Goal: Information Seeking & Learning: Learn about a topic

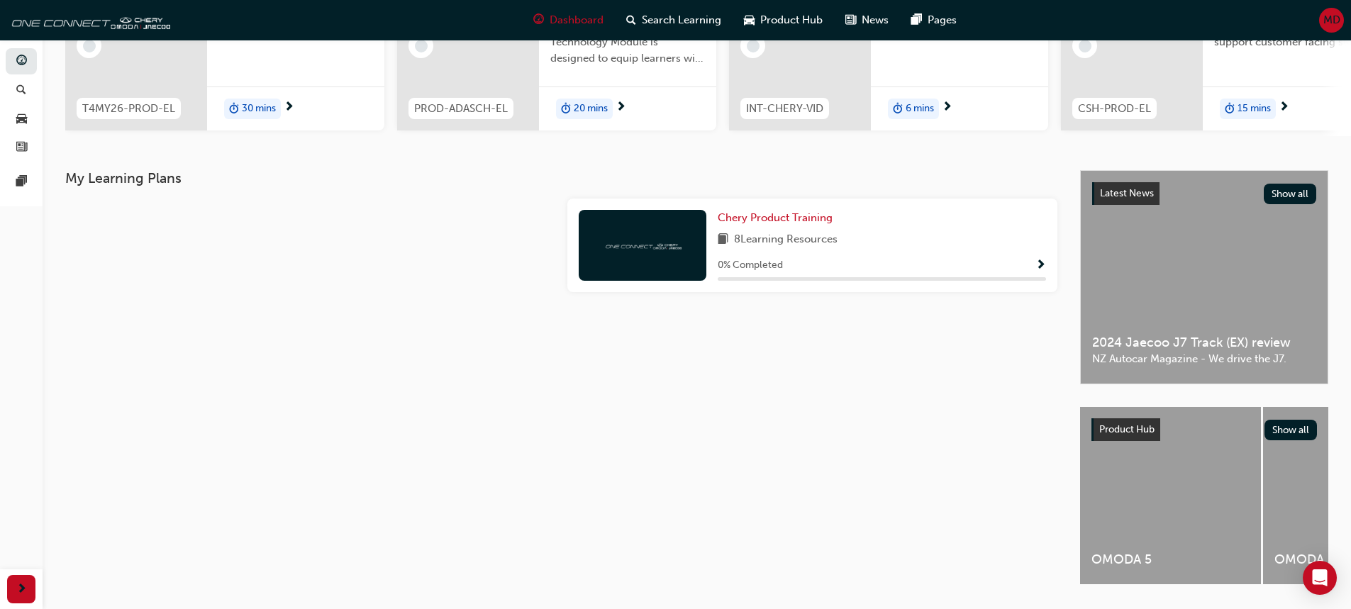
scroll to position [238, 0]
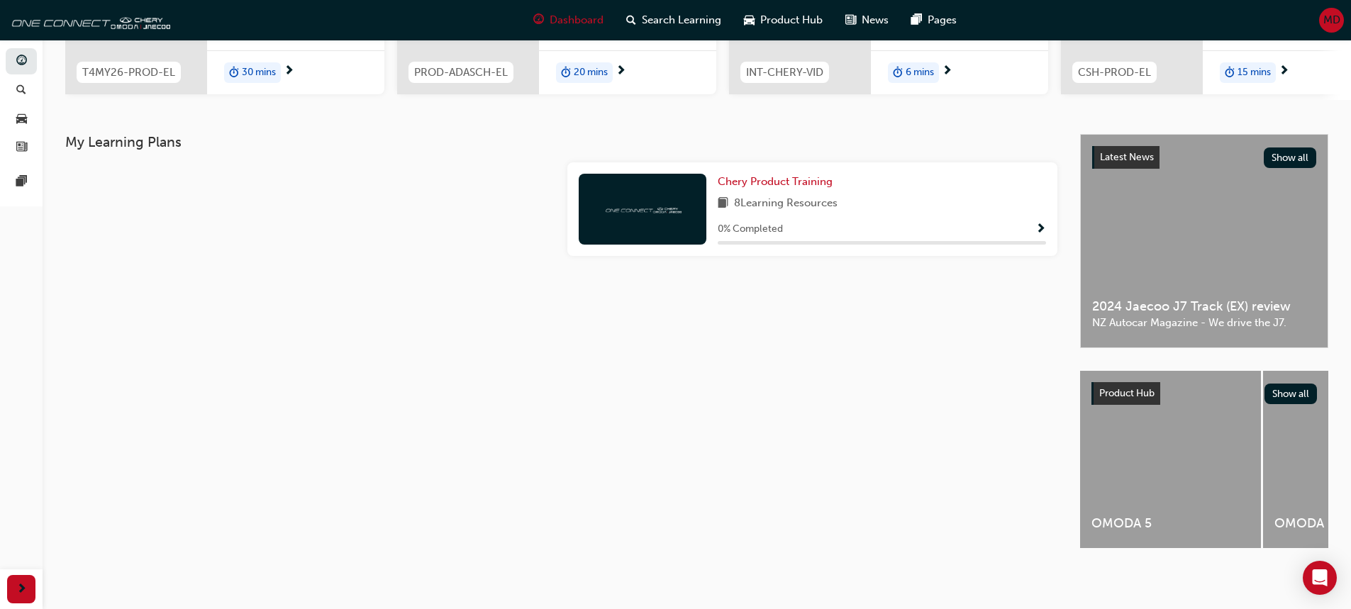
click at [584, 351] on div "My Learning Plans Chery Product Training 8 Learning Resources 0 % Completed" at bounding box center [572, 354] width 1015 height 440
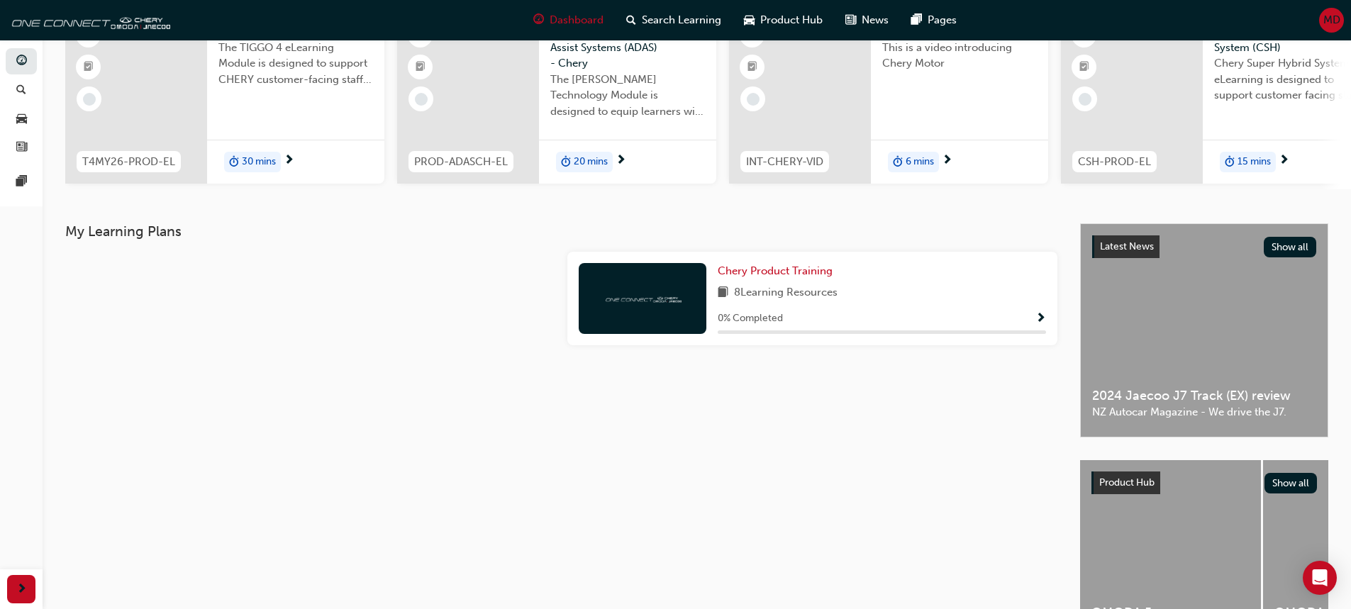
scroll to position [0, 0]
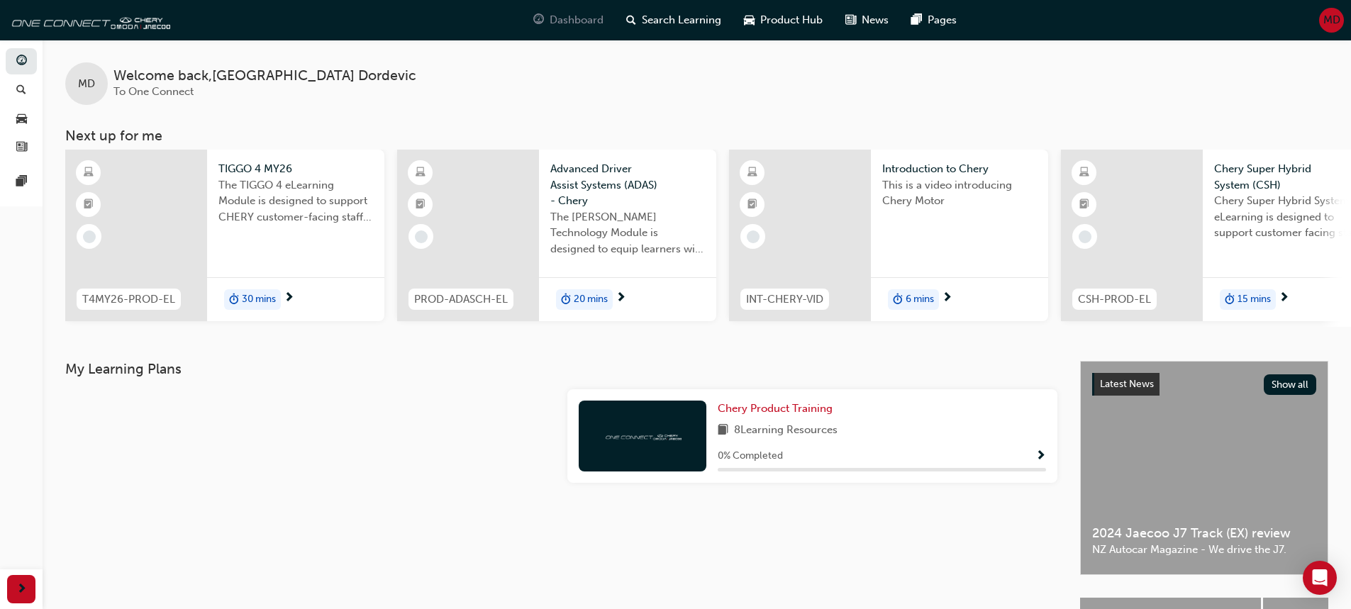
click at [562, 22] on span "Dashboard" at bounding box center [577, 20] width 54 height 16
click at [540, 21] on span "guage-icon" at bounding box center [538, 20] width 11 height 18
click at [545, 18] on div "Dashboard" at bounding box center [568, 20] width 93 height 29
click at [540, 18] on span "guage-icon" at bounding box center [538, 20] width 11 height 18
click at [18, 55] on span "guage-icon" at bounding box center [21, 61] width 11 height 13
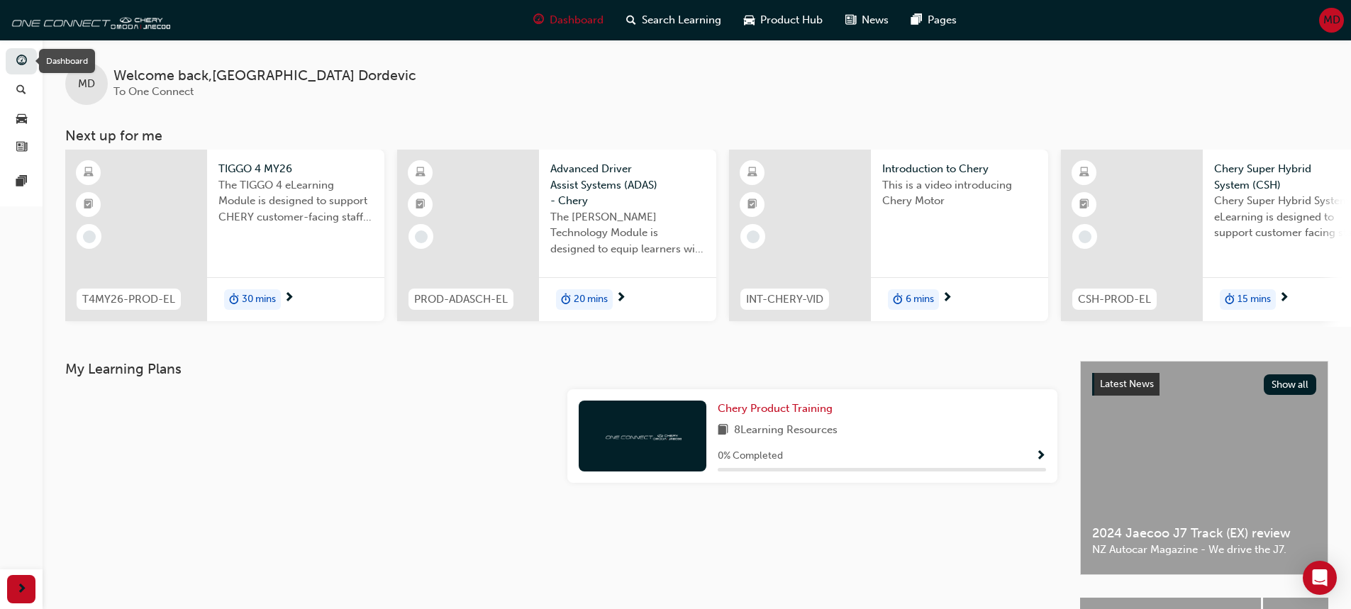
click at [44, 53] on div "Dashboard" at bounding box center [67, 61] width 56 height 24
click at [50, 56] on div "Dashboard" at bounding box center [67, 61] width 56 height 24
click at [21, 179] on span "pages-icon" at bounding box center [21, 182] width 11 height 13
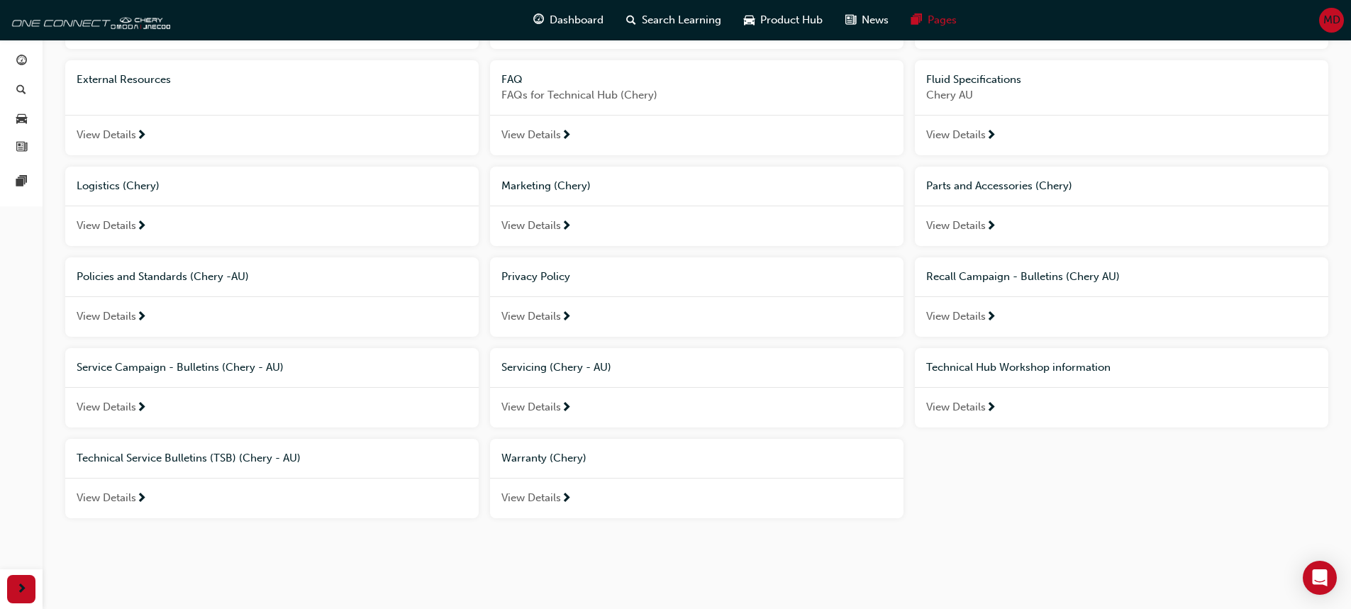
scroll to position [189, 0]
click at [563, 491] on span "next-icon" at bounding box center [566, 497] width 11 height 13
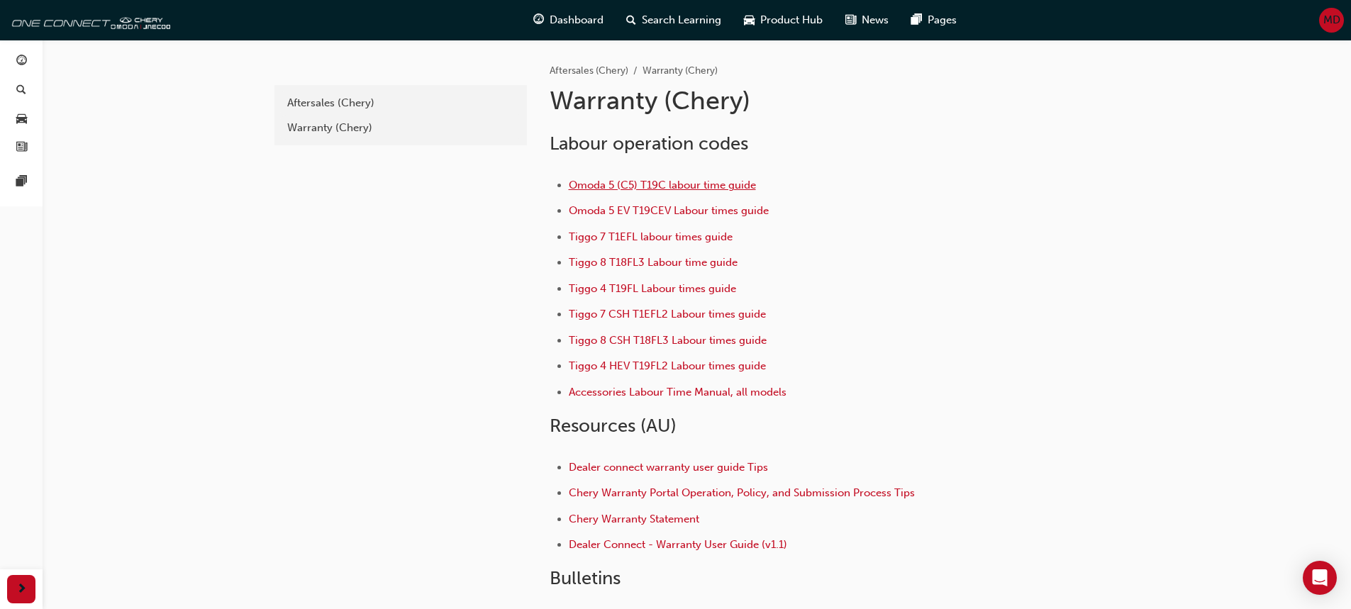
click at [679, 189] on span "Omoda 5 (C5) T19C labour time guide" at bounding box center [662, 185] width 187 height 13
